Goal: Transaction & Acquisition: Subscribe to service/newsletter

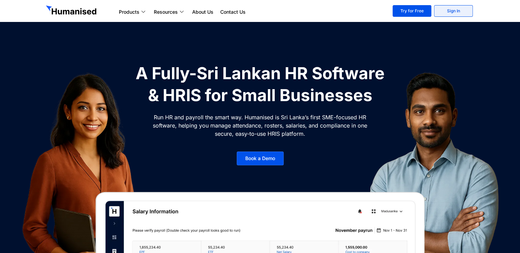
click at [448, 10] on link "Sign In" at bounding box center [453, 11] width 39 height 12
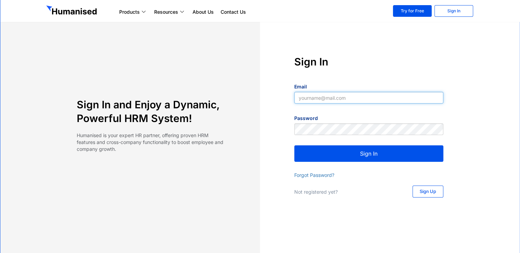
click at [384, 98] on input "Email" at bounding box center [368, 98] width 149 height 12
type input "YRajesh@ca-usa.com"
click at [353, 154] on button "Sign In" at bounding box center [368, 153] width 149 height 16
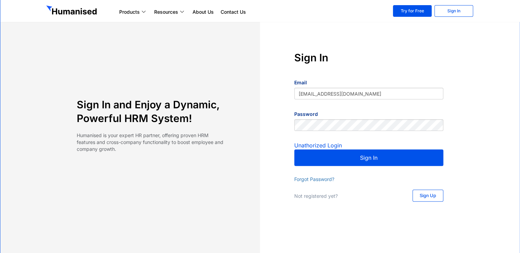
click at [361, 162] on button "Sign In" at bounding box center [368, 157] width 149 height 16
click at [363, 160] on button "Sign In" at bounding box center [368, 157] width 149 height 16
click at [420, 199] on link "Sign Up" at bounding box center [427, 195] width 31 height 12
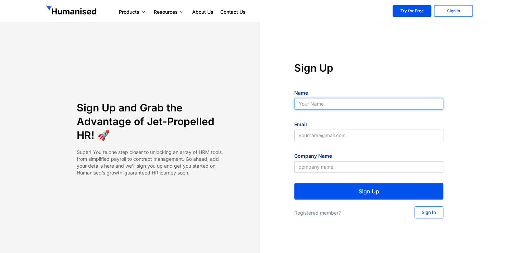
click at [330, 105] on input "Name" at bounding box center [368, 104] width 149 height 12
type input "Yathursha KannanRajesh"
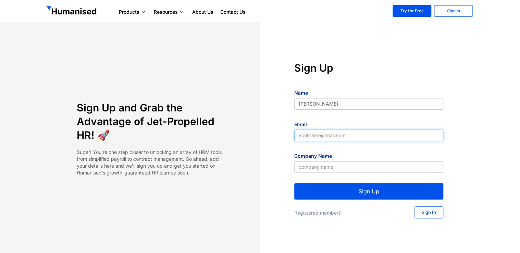
type input "YRajesh@ca-usa.com"
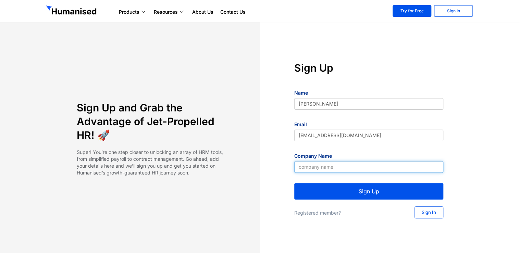
type input "ARCHIPELAGO INVESTMENT HOLDINGS (PVT) LTD"
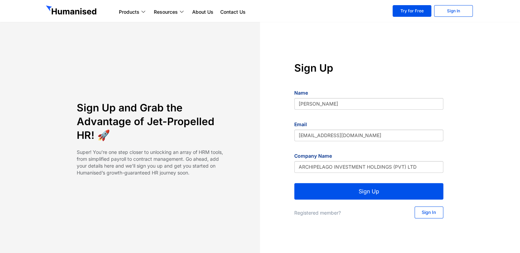
click at [378, 192] on button "Sign Up" at bounding box center [368, 191] width 149 height 16
